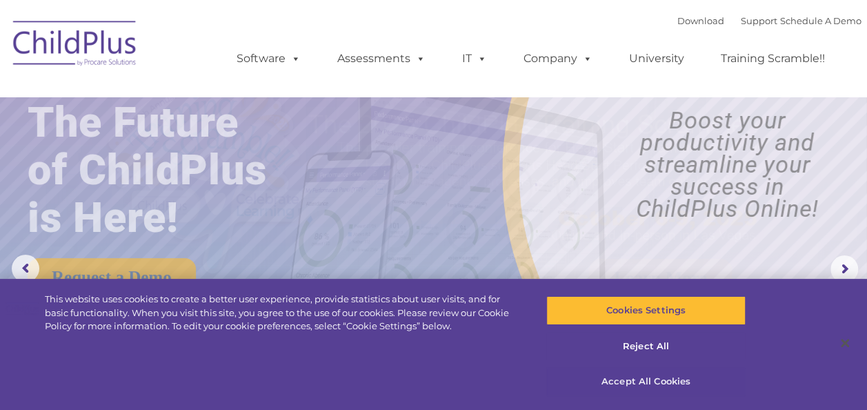
select select "MEDIUM"
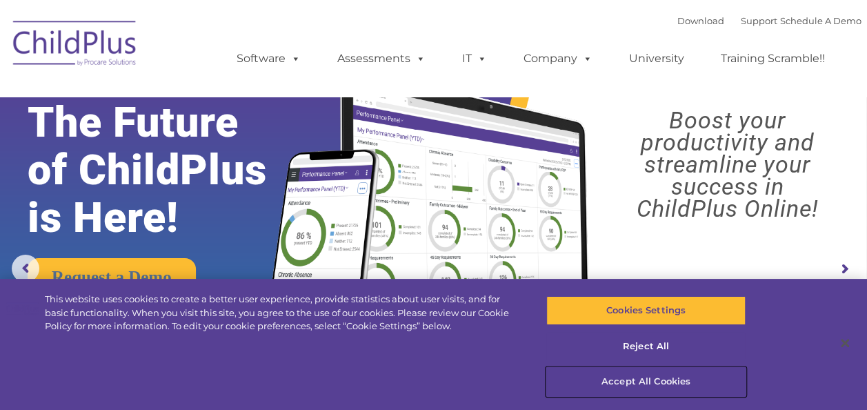
click at [672, 377] on button "Accept All Cookies" at bounding box center [645, 381] width 199 height 29
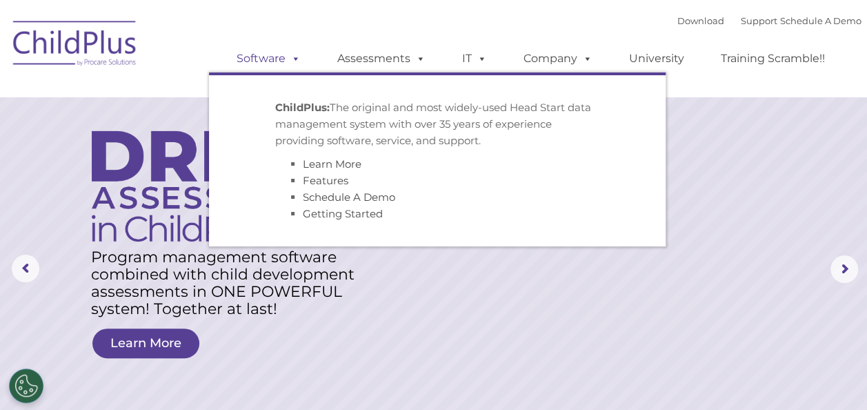
click at [294, 59] on span at bounding box center [292, 58] width 15 height 13
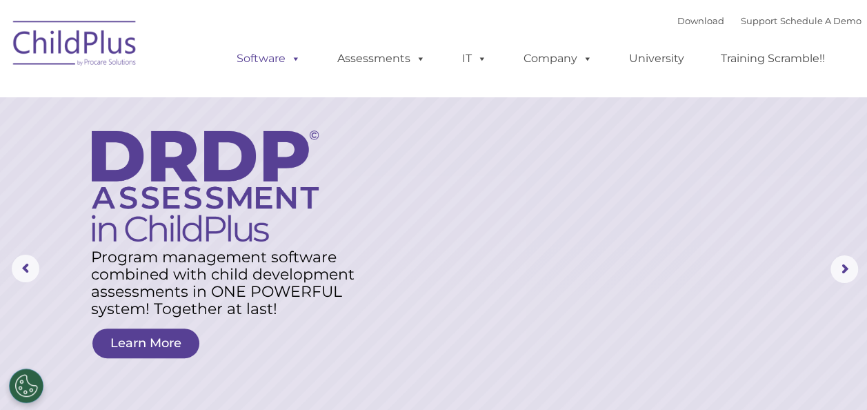
click at [262, 59] on link "Software" at bounding box center [269, 59] width 92 height 28
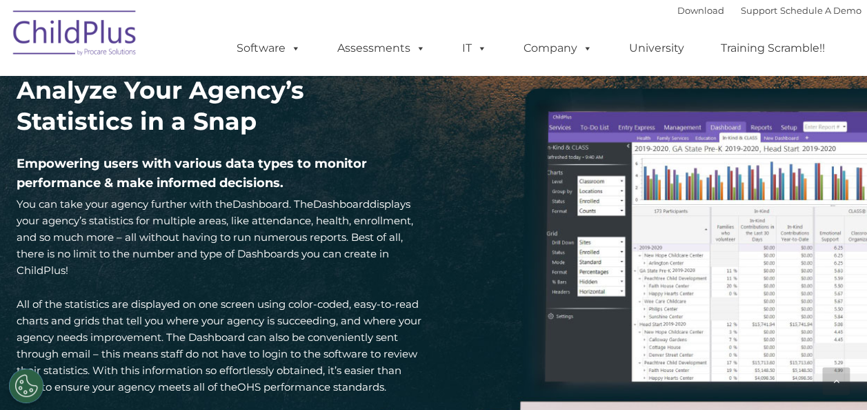
scroll to position [1939, 0]
